Goal: Check status: Check status

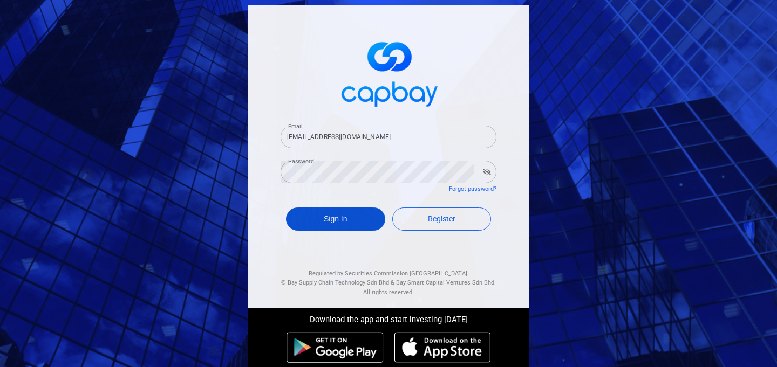
click at [342, 221] on button "Sign In" at bounding box center [335, 219] width 99 height 23
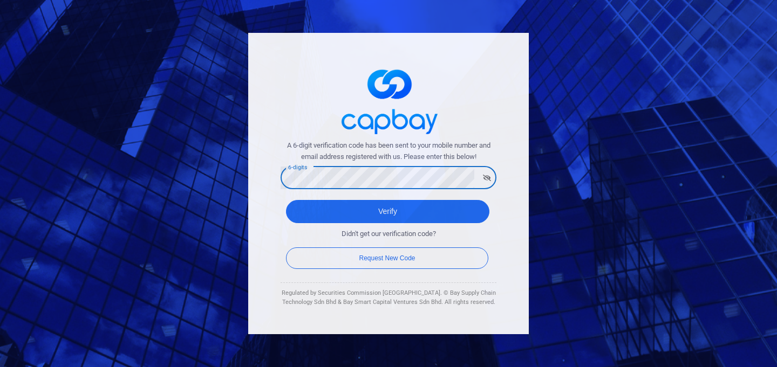
click at [286, 200] on button "Verify" at bounding box center [387, 211] width 203 height 23
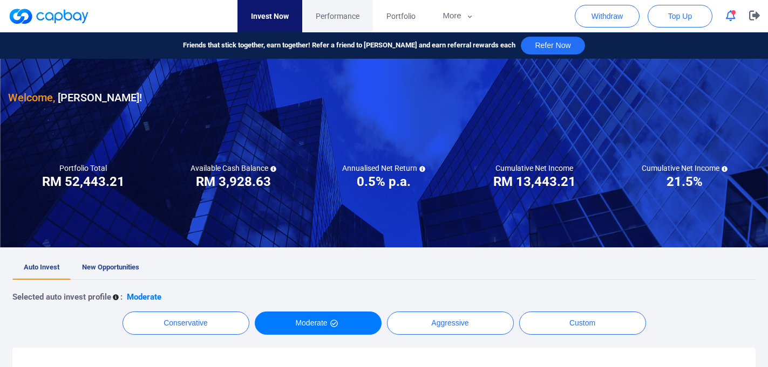
click at [345, 12] on span "Performance" at bounding box center [338, 16] width 44 height 12
